Goal: Use online tool/utility: Utilize a website feature to perform a specific function

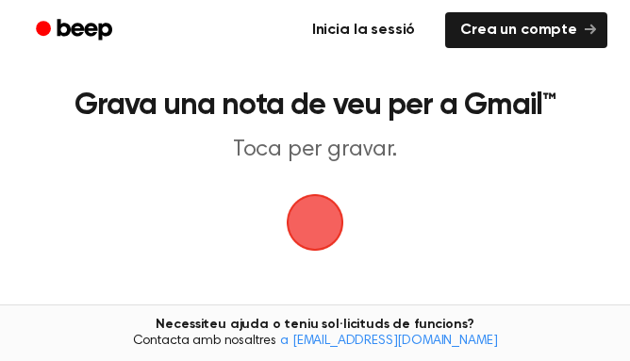
click at [382, 38] on font "Inicia la sessió" at bounding box center [363, 30] width 103 height 15
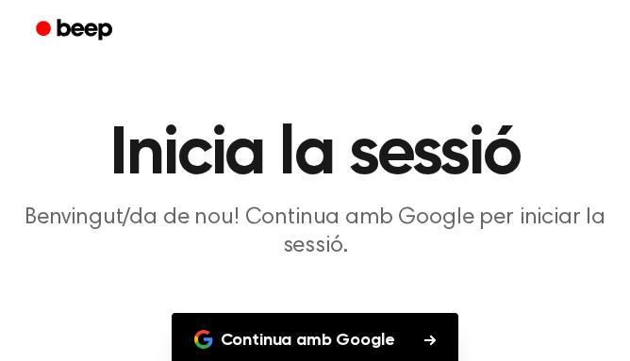
click at [379, 336] on font "Continua amb Google" at bounding box center [308, 340] width 174 height 17
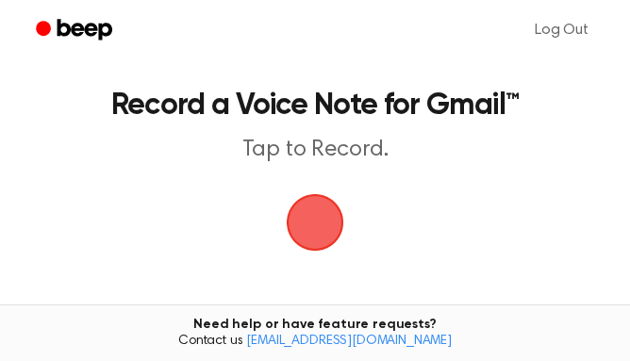
click at [315, 211] on span "button" at bounding box center [314, 222] width 75 height 75
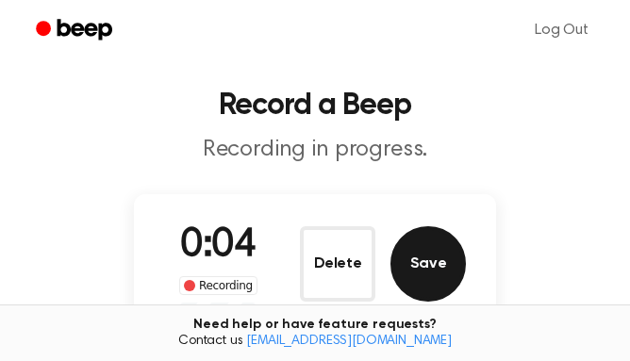
click at [413, 275] on button "Save" at bounding box center [427, 263] width 75 height 75
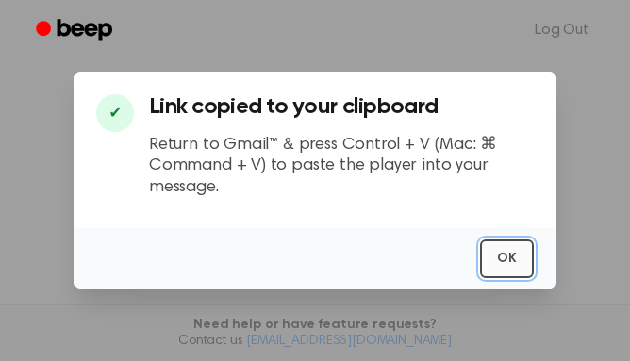
click at [512, 264] on button "OK" at bounding box center [507, 259] width 54 height 39
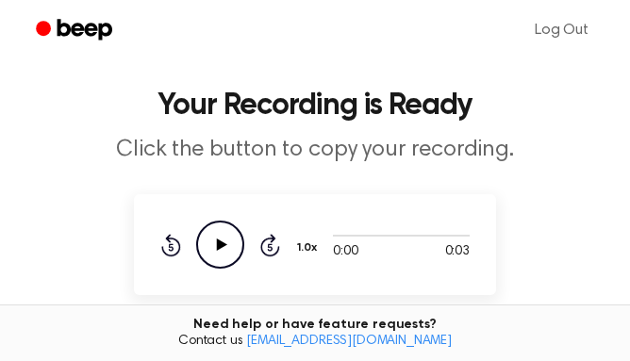
click at [224, 251] on icon "Play Audio" at bounding box center [220, 245] width 48 height 48
click at [224, 255] on icon "Play Audio" at bounding box center [220, 245] width 48 height 48
click at [217, 258] on icon "Pause Audio" at bounding box center [220, 245] width 48 height 48
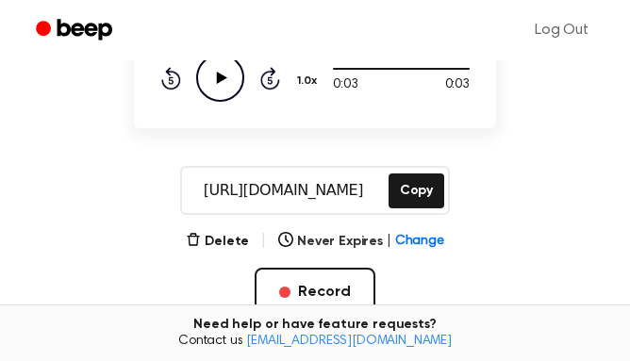
scroll to position [169, 0]
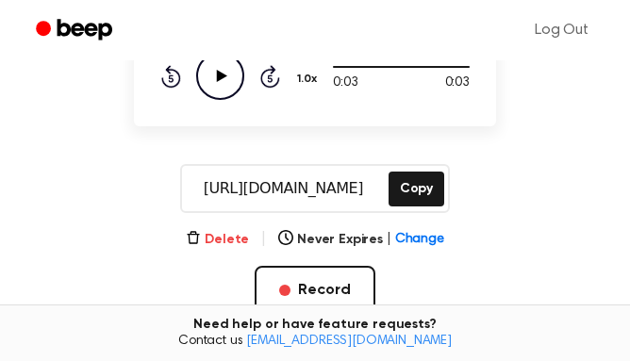
click at [233, 238] on button "Delete" at bounding box center [217, 240] width 63 height 20
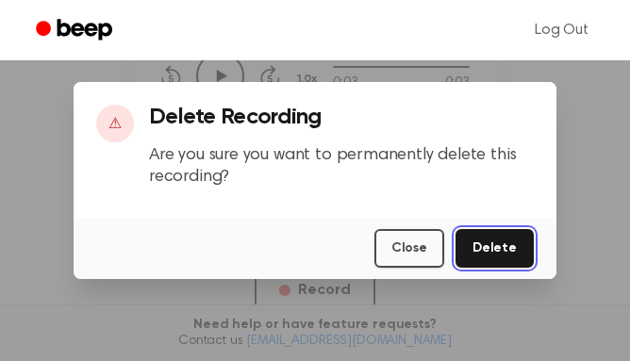
click at [498, 243] on button "Delete" at bounding box center [494, 248] width 78 height 39
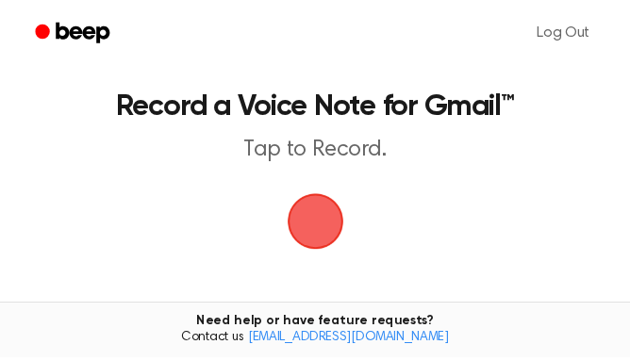
scroll to position [169, 0]
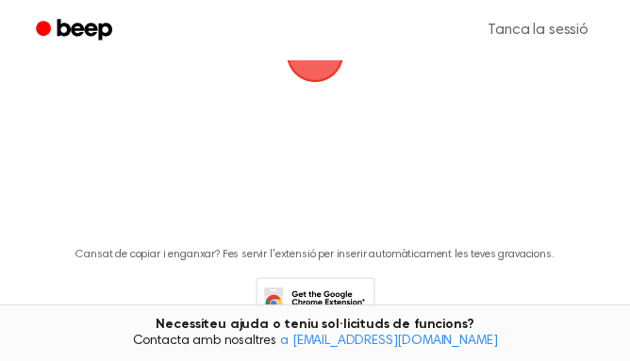
click at [567, 121] on main "Grava una nota de veu per a Gmail™ Toca per gravar. Cansat de copiar i enganxar…" at bounding box center [315, 106] width 630 height 551
